Goal: Transaction & Acquisition: Purchase product/service

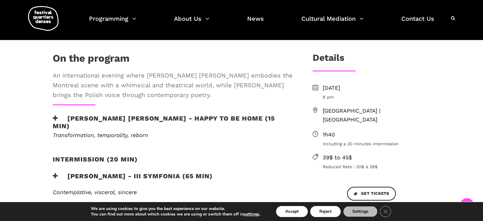
scroll to position [183, 0]
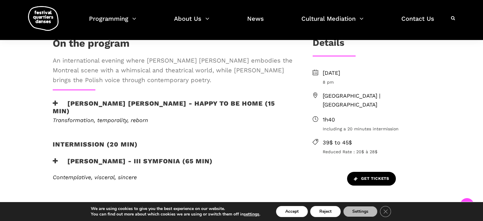
click at [376, 175] on span "Get tickets" at bounding box center [371, 178] width 35 height 6
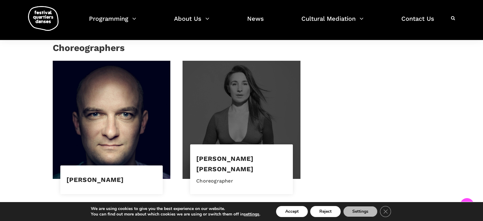
scroll to position [349, 0]
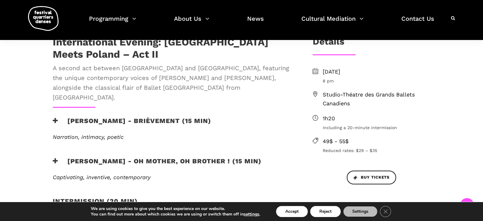
scroll to position [183, 0]
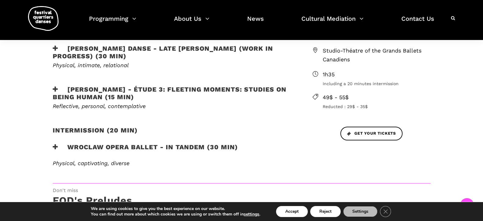
scroll to position [244, 0]
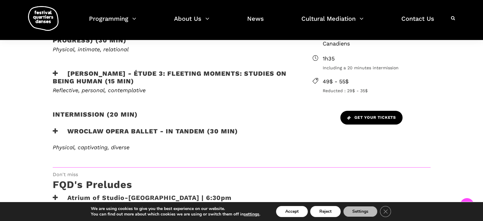
click at [375, 118] on span "Get your tickets" at bounding box center [371, 117] width 49 height 6
